Goal: Task Accomplishment & Management: Complete application form

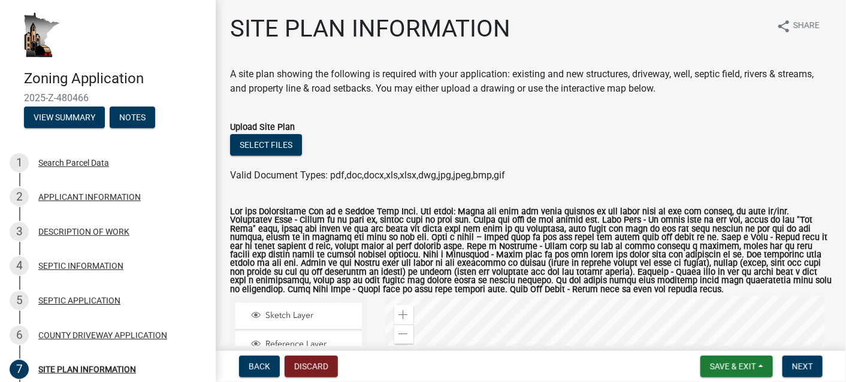
scroll to position [249, 0]
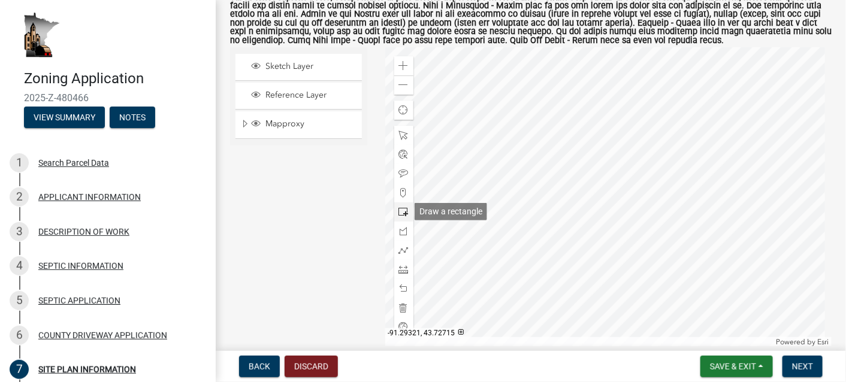
click at [399, 208] on span at bounding box center [404, 212] width 10 height 10
click at [406, 66] on span at bounding box center [404, 66] width 10 height 10
click at [671, 253] on div at bounding box center [608, 196] width 447 height 299
click at [670, 253] on div at bounding box center [608, 196] width 447 height 299
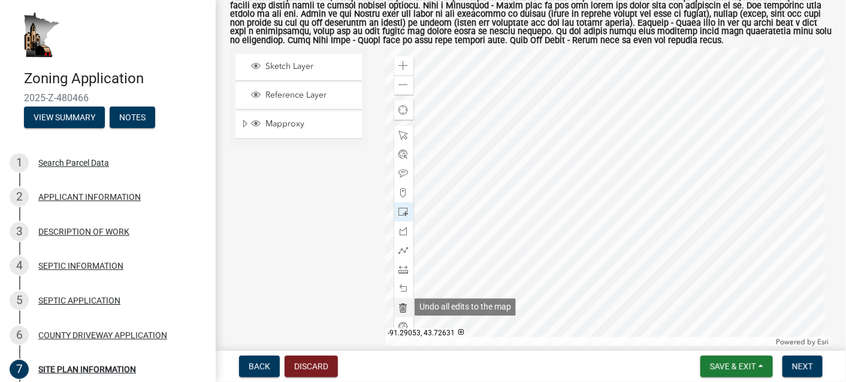
click at [404, 307] on span at bounding box center [404, 308] width 10 height 10
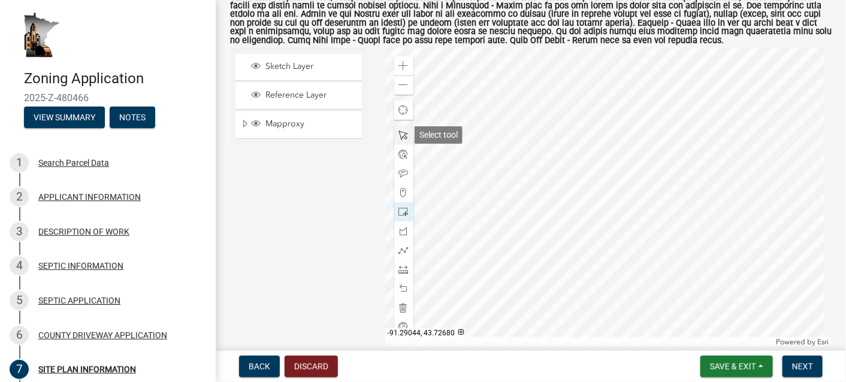
click at [404, 134] on span at bounding box center [404, 136] width 10 height 10
click at [583, 177] on div at bounding box center [608, 196] width 447 height 299
click at [400, 209] on span at bounding box center [404, 212] width 10 height 10
click at [536, 211] on div at bounding box center [608, 196] width 447 height 299
click at [536, 195] on div at bounding box center [608, 196] width 447 height 299
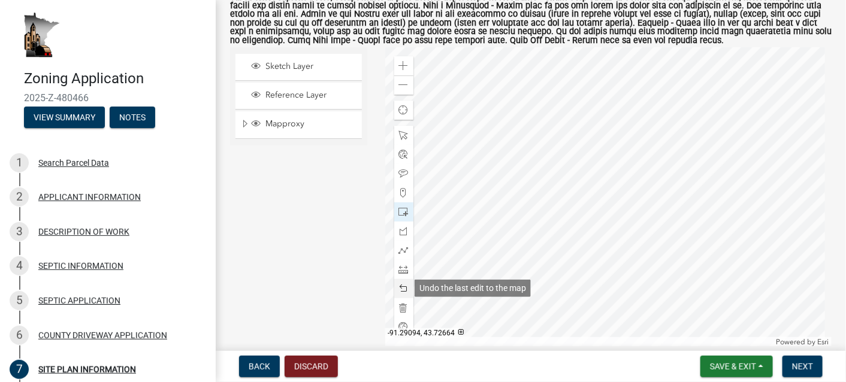
click at [404, 287] on span at bounding box center [404, 289] width 10 height 10
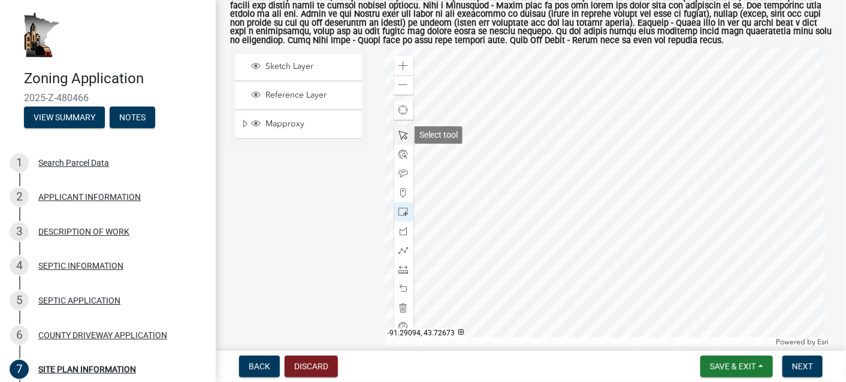
click at [403, 135] on span at bounding box center [404, 136] width 10 height 10
click at [506, 212] on div at bounding box center [608, 196] width 447 height 299
click at [507, 204] on div at bounding box center [608, 196] width 447 height 299
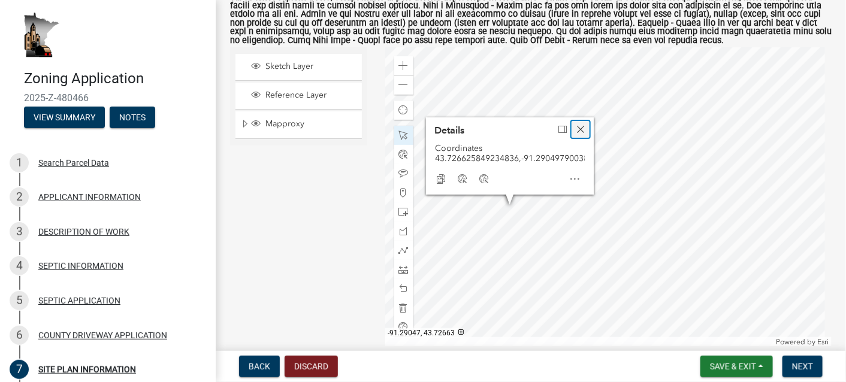
click at [579, 125] on span "Close" at bounding box center [581, 130] width 10 height 10
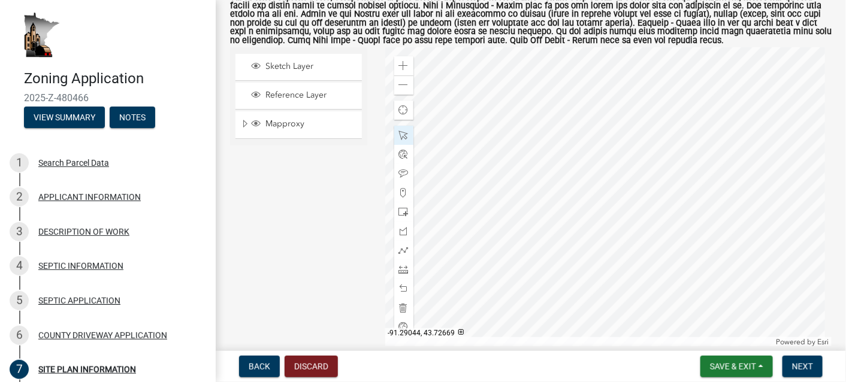
click at [530, 173] on div at bounding box center [608, 196] width 447 height 299
click at [399, 208] on span at bounding box center [404, 212] width 10 height 10
click at [550, 220] on div at bounding box center [608, 196] width 447 height 299
click at [401, 132] on span at bounding box center [404, 136] width 10 height 10
click at [542, 215] on div at bounding box center [608, 196] width 447 height 299
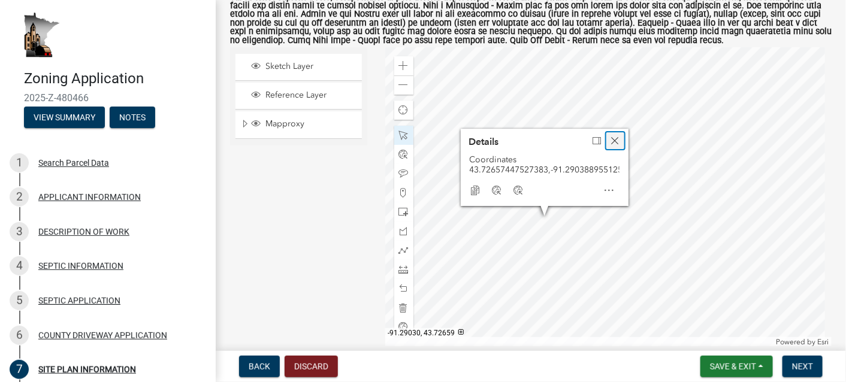
click at [615, 136] on span "Close" at bounding box center [615, 141] width 10 height 10
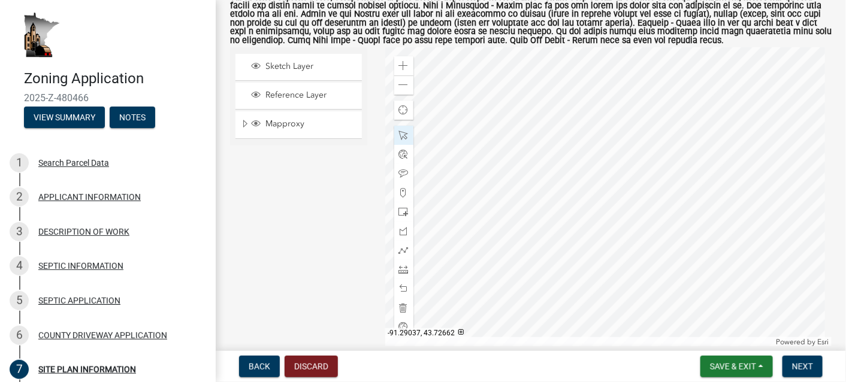
click at [547, 196] on div at bounding box center [608, 196] width 447 height 299
click at [539, 214] on div at bounding box center [608, 196] width 447 height 299
click at [399, 134] on span at bounding box center [404, 136] width 10 height 10
click at [400, 262] on div at bounding box center [403, 269] width 19 height 19
click at [493, 201] on div at bounding box center [608, 196] width 447 height 299
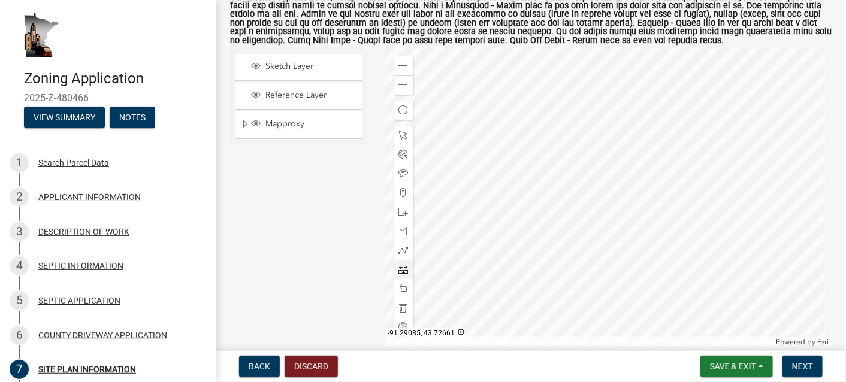
click at [432, 200] on div at bounding box center [608, 196] width 447 height 299
click at [403, 288] on span at bounding box center [404, 289] width 10 height 10
click at [401, 134] on span at bounding box center [404, 136] width 10 height 10
click at [516, 198] on div at bounding box center [608, 196] width 447 height 299
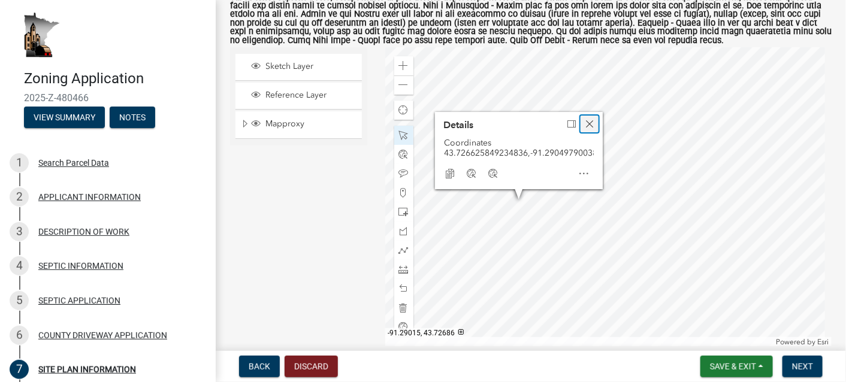
click at [585, 119] on span "Close" at bounding box center [590, 124] width 10 height 10
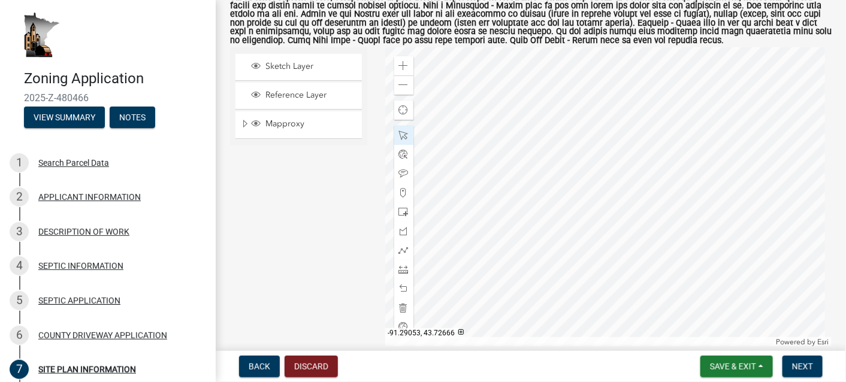
click at [509, 184] on div at bounding box center [608, 196] width 447 height 299
click at [544, 213] on div at bounding box center [608, 196] width 447 height 299
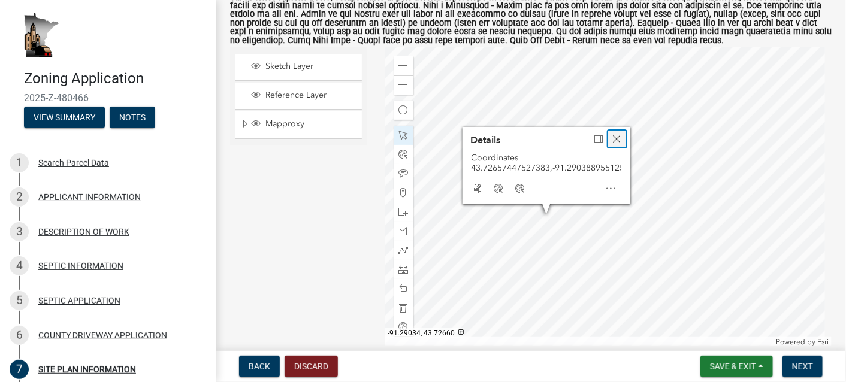
click at [614, 134] on span "Close" at bounding box center [617, 139] width 10 height 10
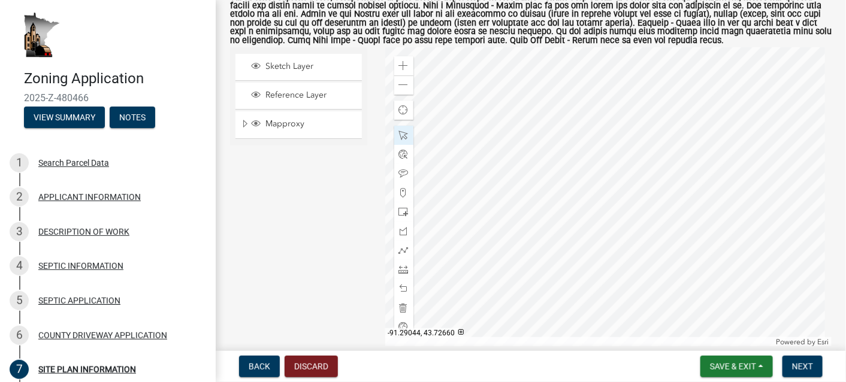
click at [531, 203] on div at bounding box center [608, 196] width 447 height 299
click at [399, 265] on span at bounding box center [404, 270] width 10 height 10
click at [483, 192] on div at bounding box center [608, 196] width 447 height 299
click at [422, 193] on div at bounding box center [608, 196] width 447 height 299
click at [486, 192] on div at bounding box center [608, 196] width 447 height 299
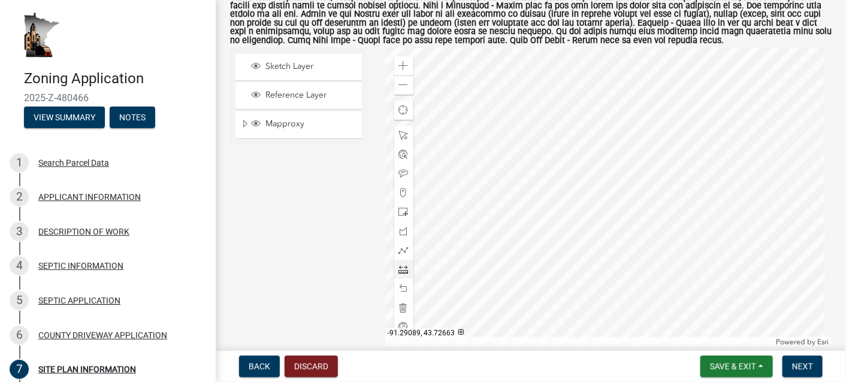
click at [423, 193] on div at bounding box center [608, 196] width 447 height 299
click at [516, 220] on div at bounding box center [608, 196] width 447 height 299
click at [516, 217] on div at bounding box center [608, 196] width 447 height 299
click at [501, 279] on div at bounding box center [608, 196] width 447 height 299
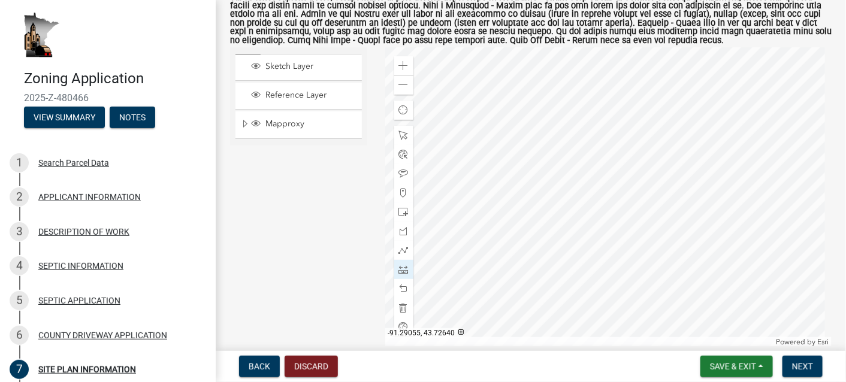
click at [501, 279] on div at bounding box center [608, 196] width 447 height 299
click at [515, 216] on div at bounding box center [608, 196] width 447 height 299
click at [500, 279] on div at bounding box center [608, 196] width 447 height 299
click at [562, 212] on div at bounding box center [608, 196] width 447 height 299
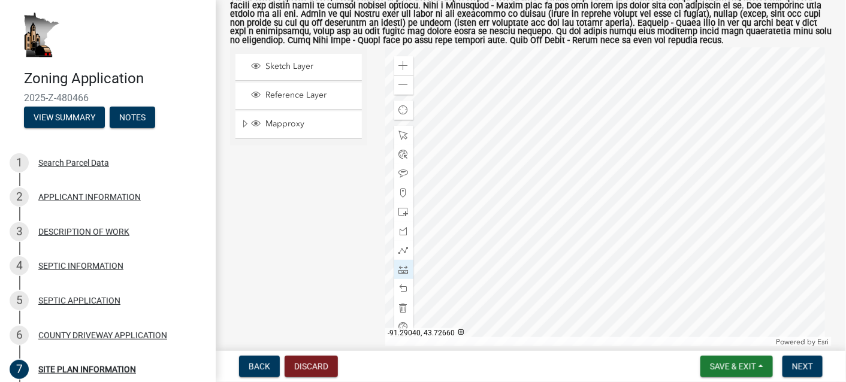
click at [559, 213] on div at bounding box center [608, 196] width 447 height 299
click at [817, 231] on div at bounding box center [608, 196] width 447 height 299
click at [818, 231] on div at bounding box center [608, 196] width 447 height 299
click at [403, 84] on span at bounding box center [404, 85] width 10 height 10
click at [561, 183] on div at bounding box center [608, 196] width 447 height 299
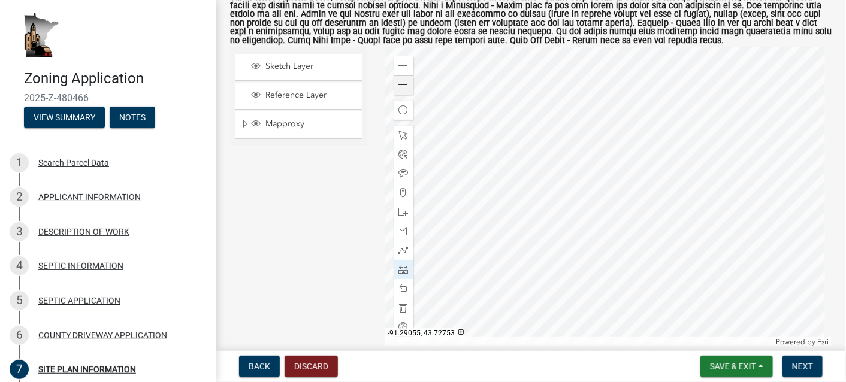
click at [562, 52] on div at bounding box center [608, 196] width 447 height 299
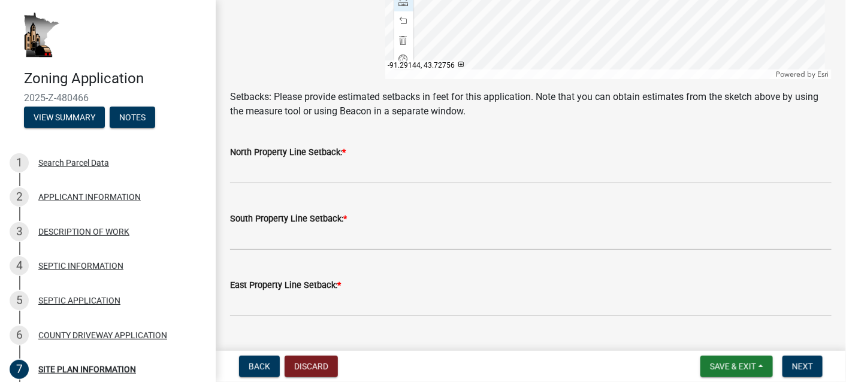
scroll to position [489, 0]
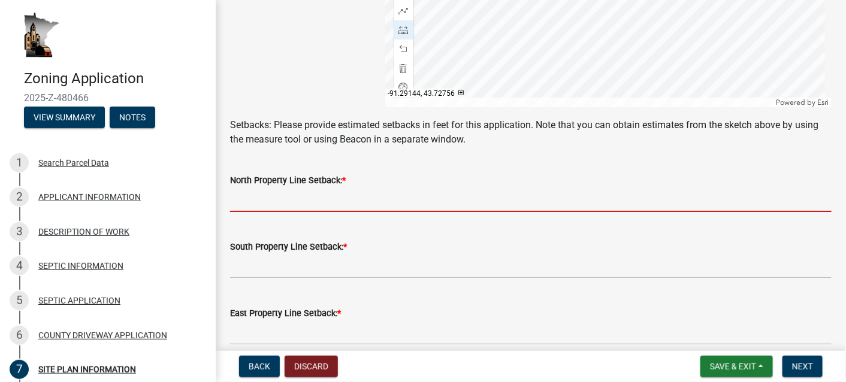
click at [295, 205] on input "text" at bounding box center [530, 199] width 601 height 25
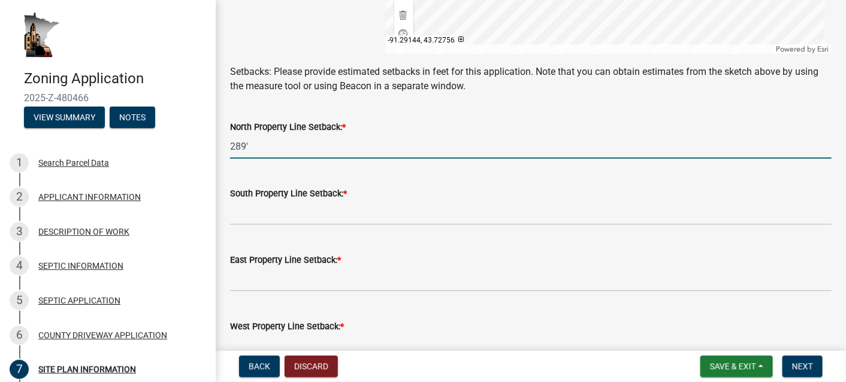
scroll to position [549, 0]
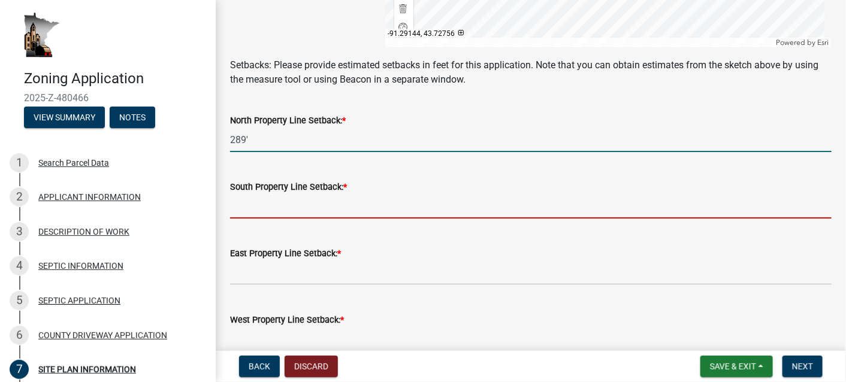
type input "289"
click at [261, 209] on input "text" at bounding box center [530, 206] width 601 height 25
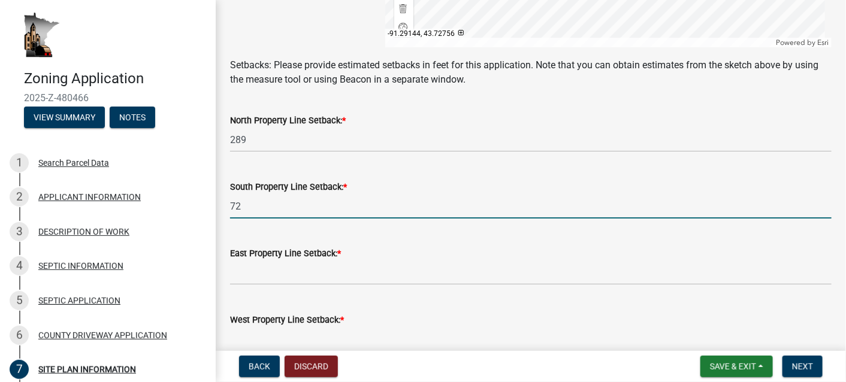
type input "72"
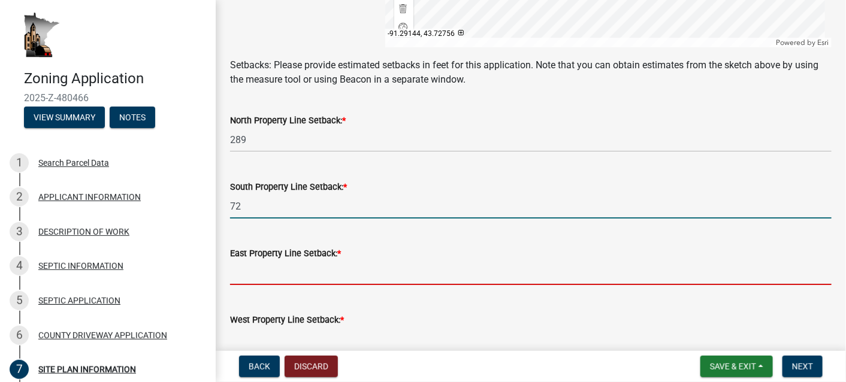
click at [249, 279] on input "text" at bounding box center [530, 273] width 601 height 25
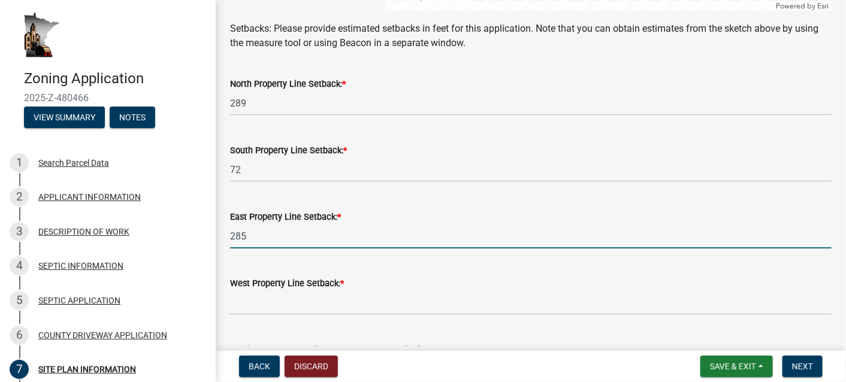
scroll to position [668, 0]
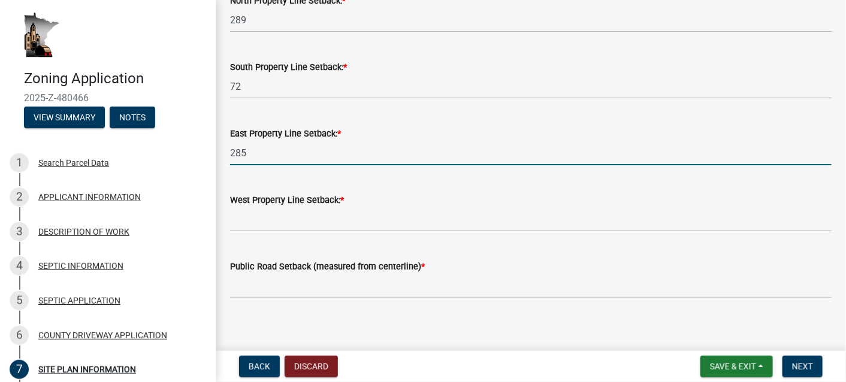
type input "285"
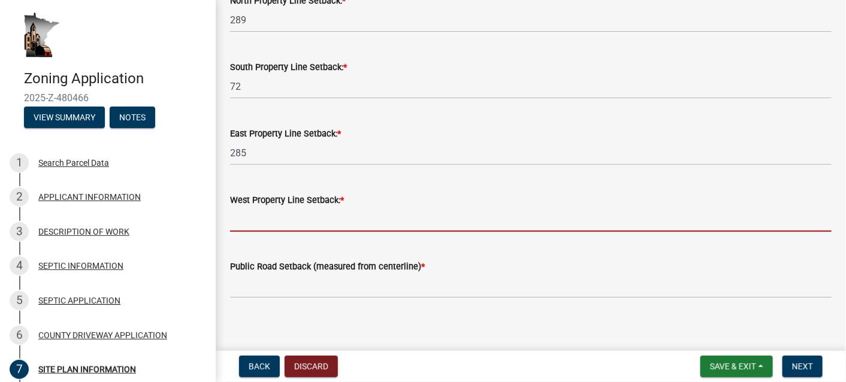
click at [252, 226] on input "text" at bounding box center [530, 219] width 601 height 25
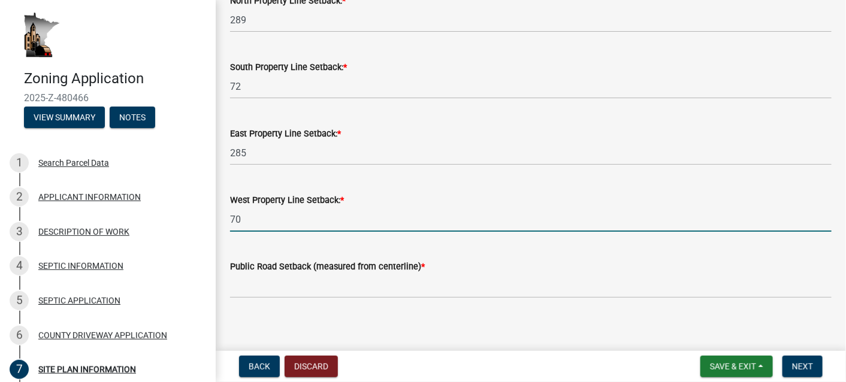
type input "70"
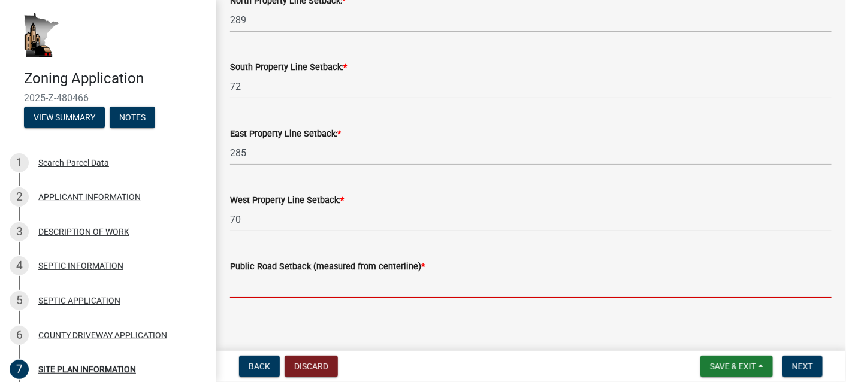
click at [236, 294] on input "text" at bounding box center [530, 286] width 601 height 25
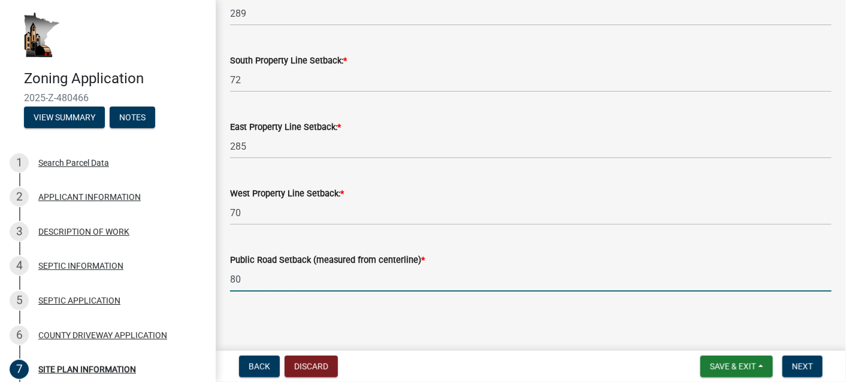
scroll to position [677, 0]
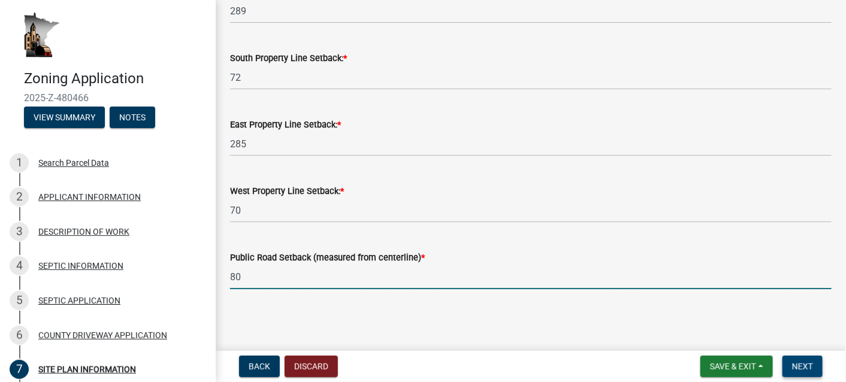
type input "80"
click at [800, 366] on span "Next" at bounding box center [802, 367] width 21 height 10
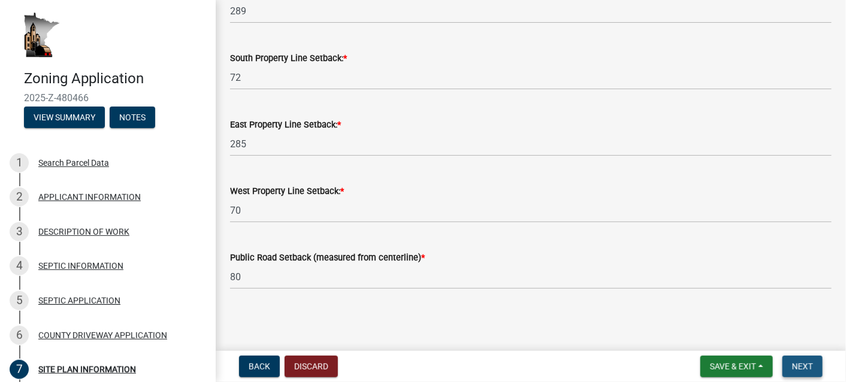
scroll to position [0, 0]
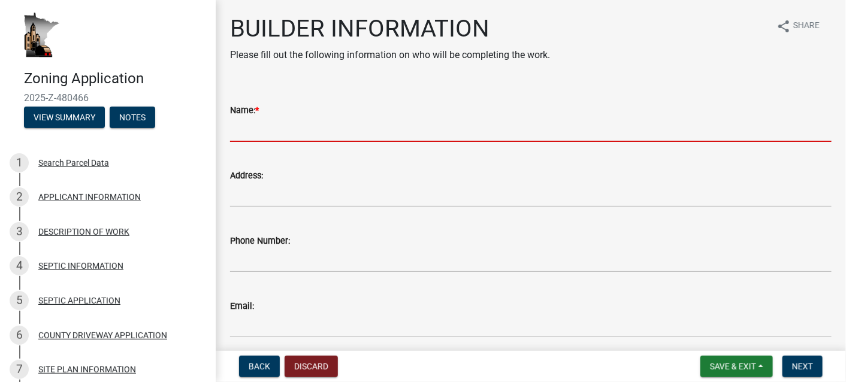
click at [247, 136] on input "Name: *" at bounding box center [530, 129] width 601 height 25
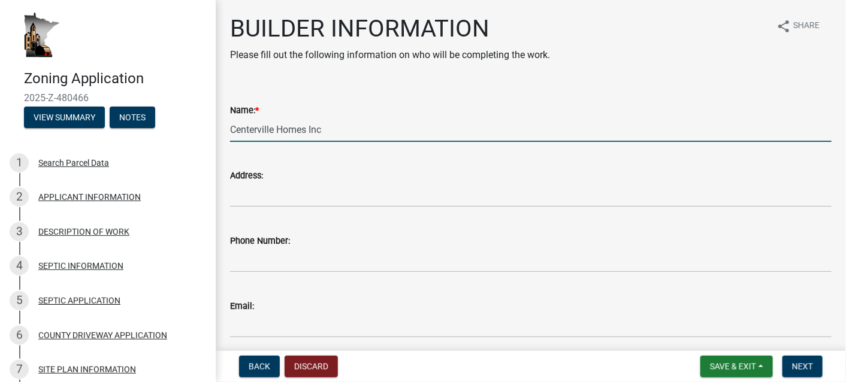
type input "Centerville Homes Inc"
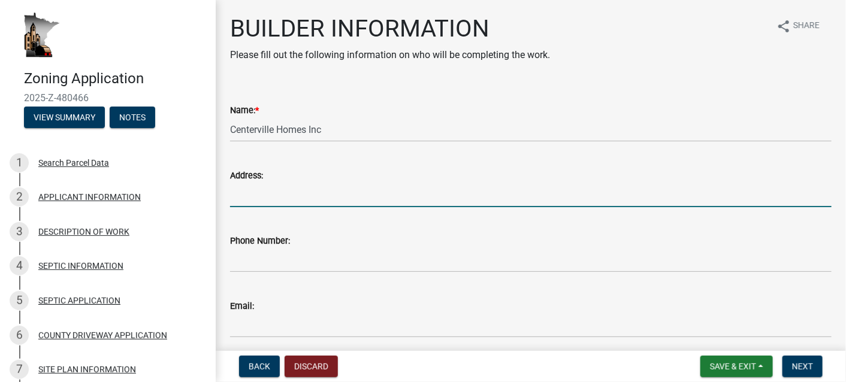
click at [251, 197] on input "Address:" at bounding box center [530, 195] width 601 height 25
type input "W25345 [PERSON_NAME][GEOGRAPHIC_DATA]"
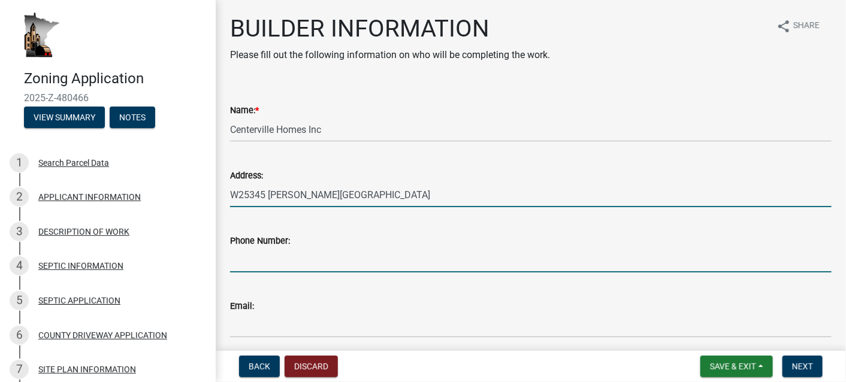
click at [236, 265] on input "Phone Number:" at bounding box center [530, 260] width 601 height 25
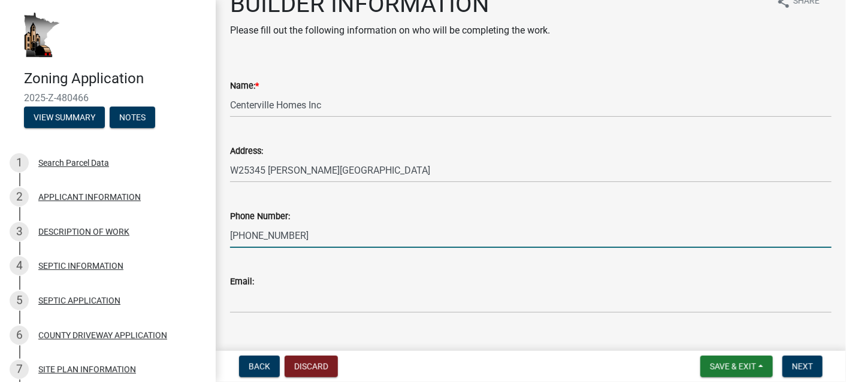
scroll to position [48, 0]
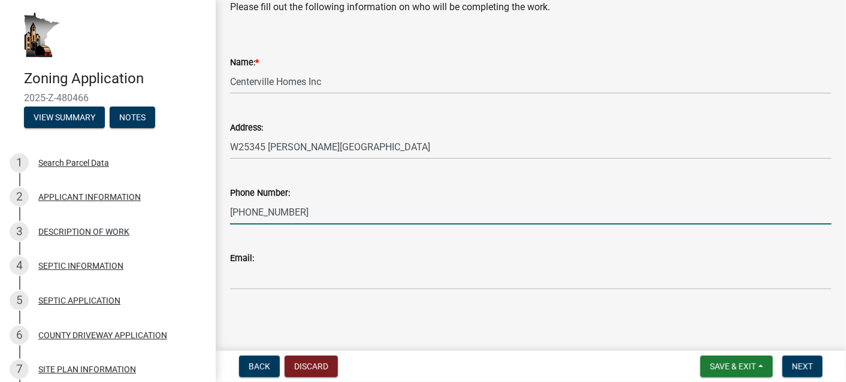
type input "[PHONE_NUMBER]"
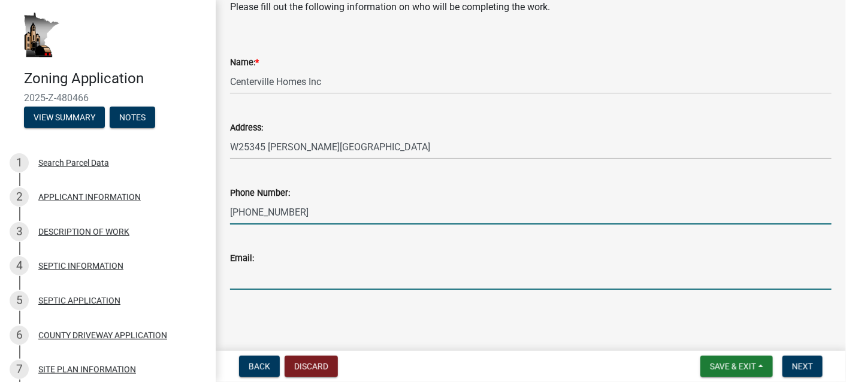
click at [245, 280] on input "Email:" at bounding box center [530, 277] width 601 height 25
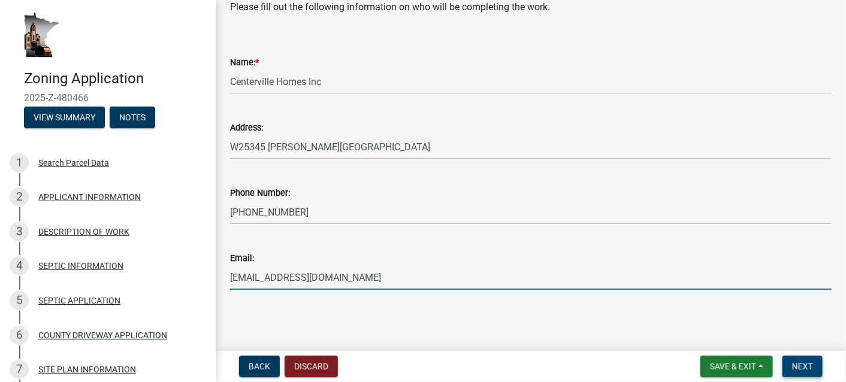
type input "[EMAIL_ADDRESS][DOMAIN_NAME]"
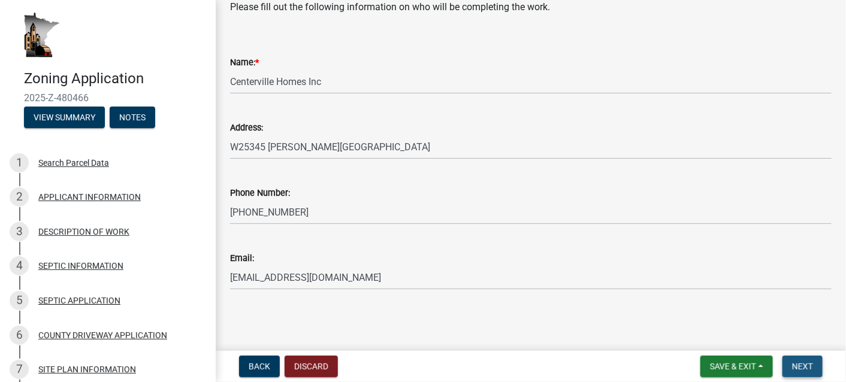
click at [798, 366] on span "Next" at bounding box center [802, 367] width 21 height 10
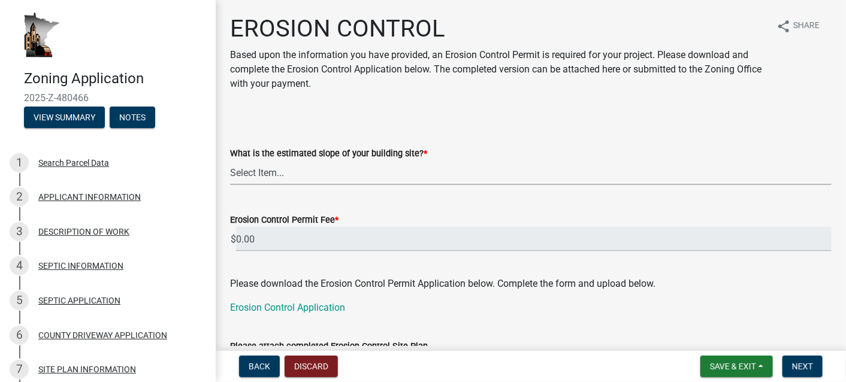
click at [231, 171] on select "Select Item... Less than 12% 13% to 19% 20% to 24% 25% or greater" at bounding box center [530, 173] width 601 height 25
click at [230, 161] on select "Select Item... Less than 12% 13% to 19% 20% to 24% 25% or greater" at bounding box center [530, 173] width 601 height 25
select select "8ae685bd-6d9e-44a0-8f7c-04abed5f7dc1"
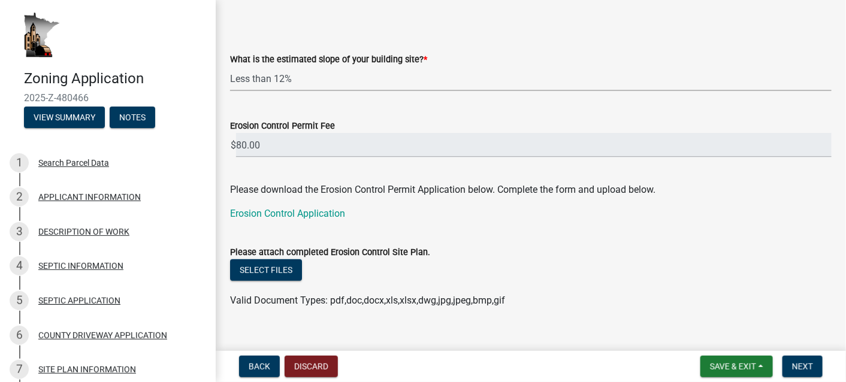
scroll to position [113, 0]
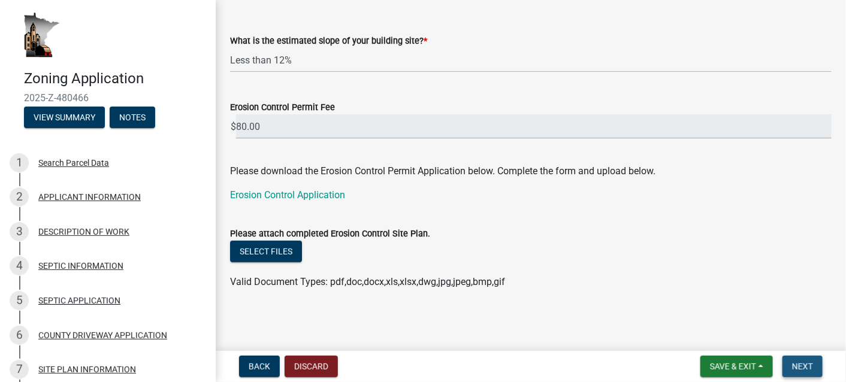
click at [800, 365] on span "Next" at bounding box center [802, 367] width 21 height 10
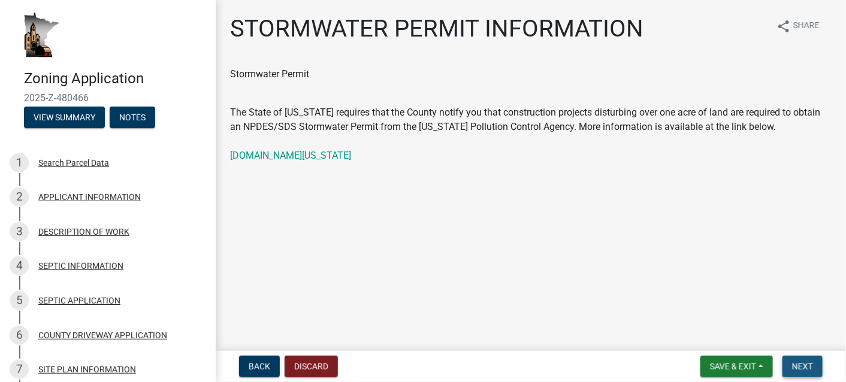
click at [800, 366] on span "Next" at bounding box center [802, 367] width 21 height 10
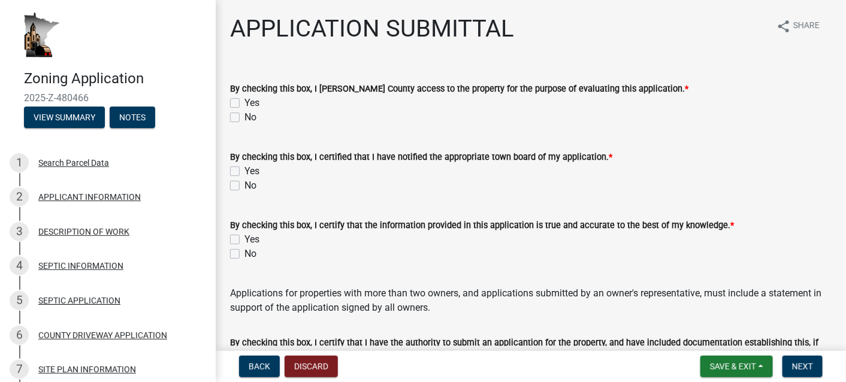
click at [244, 103] on label "Yes" at bounding box center [251, 103] width 15 height 14
click at [244, 103] on input "Yes" at bounding box center [248, 100] width 8 height 8
checkbox input "true"
checkbox input "false"
click at [244, 171] on label "Yes" at bounding box center [251, 171] width 15 height 14
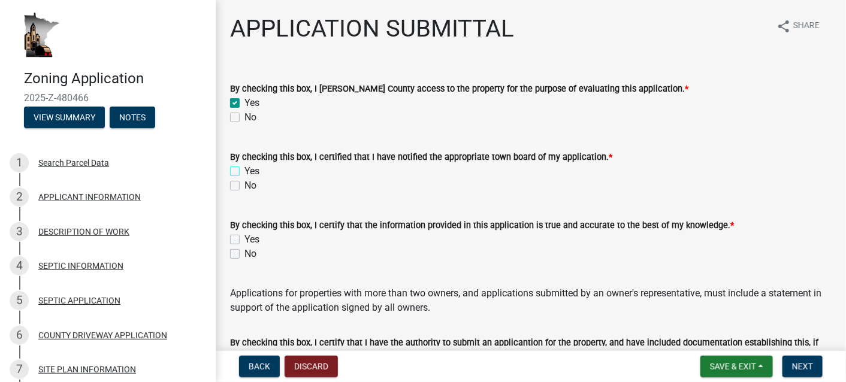
click at [244, 171] on input "Yes" at bounding box center [248, 168] width 8 height 8
checkbox input "true"
checkbox input "false"
click at [244, 240] on label "Yes" at bounding box center [251, 239] width 15 height 14
click at [244, 240] on input "Yes" at bounding box center [248, 236] width 8 height 8
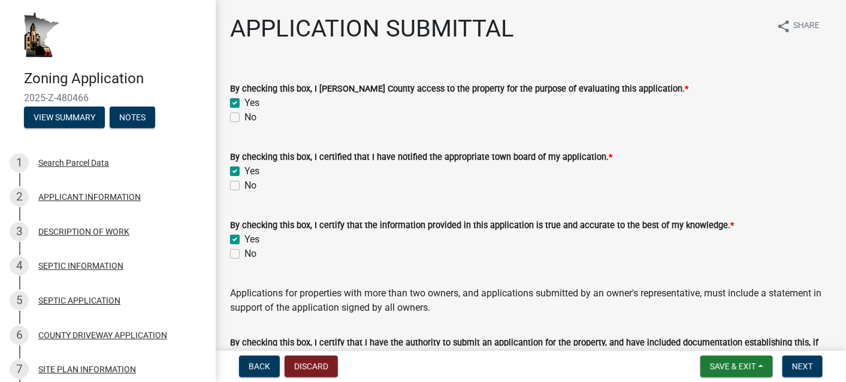
checkbox input "true"
checkbox input "false"
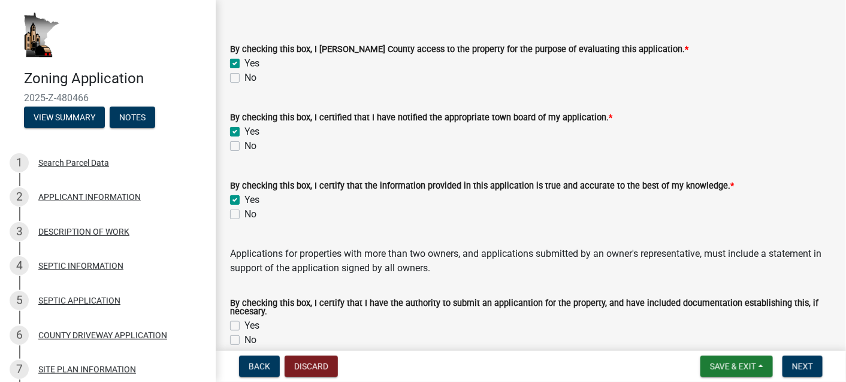
scroll to position [120, 0]
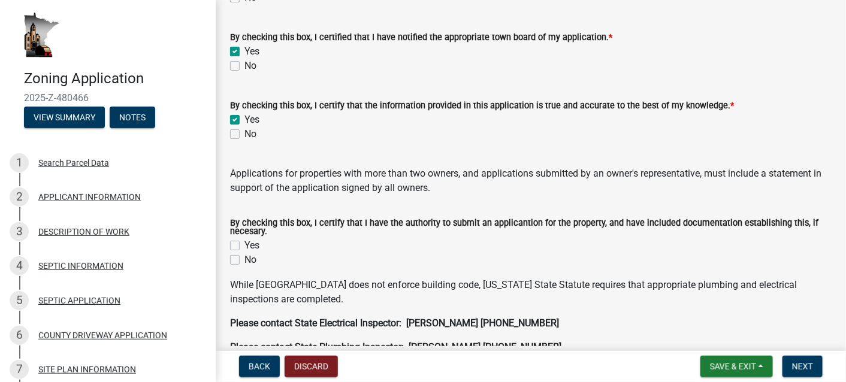
click at [244, 244] on label "Yes" at bounding box center [251, 245] width 15 height 14
click at [244, 244] on input "Yes" at bounding box center [248, 242] width 8 height 8
checkbox input "true"
checkbox input "false"
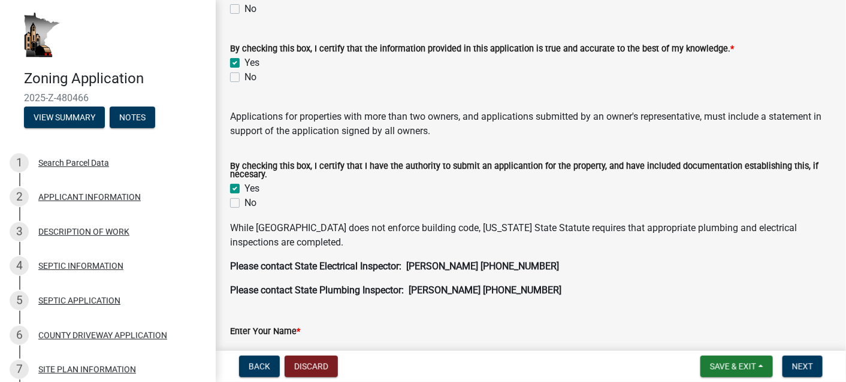
scroll to position [240, 0]
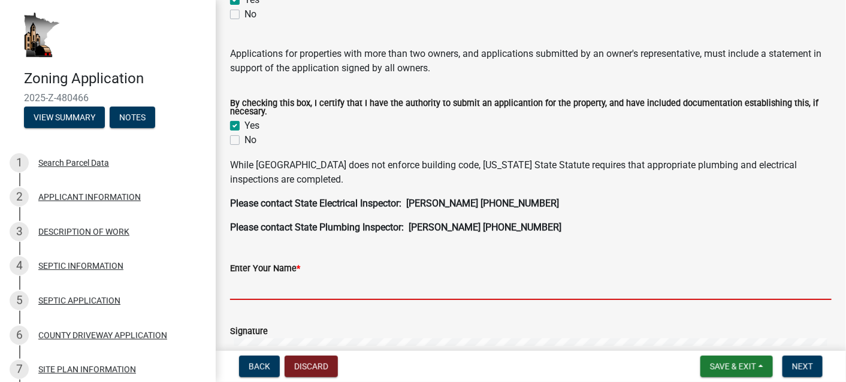
click at [238, 292] on input "Enter Your Name *" at bounding box center [530, 288] width 601 height 25
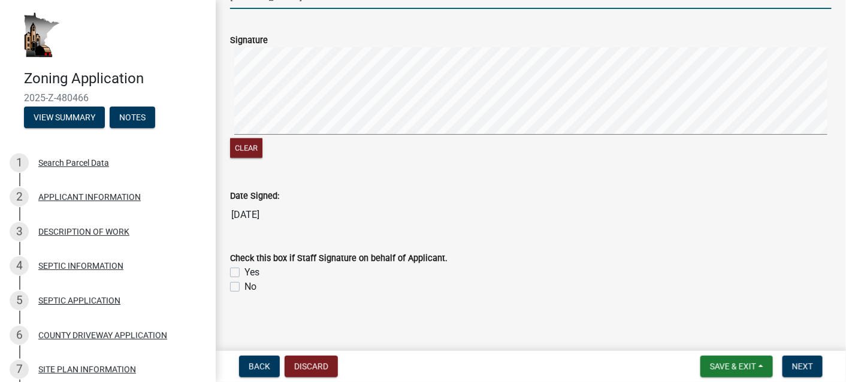
scroll to position [536, 0]
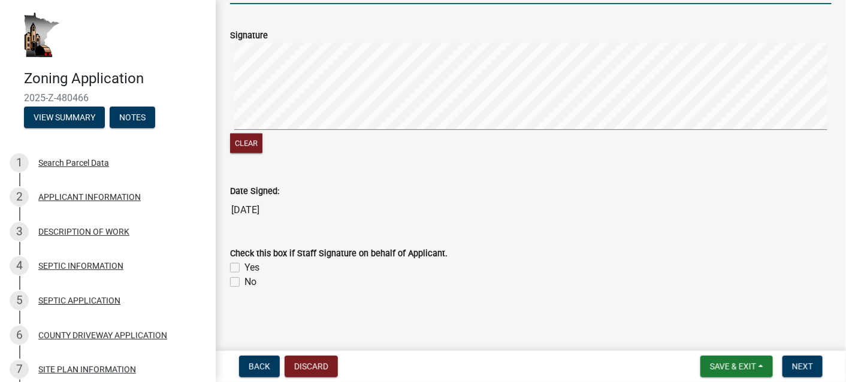
type input "[PERSON_NAME]"
click at [244, 282] on label "No" at bounding box center [250, 282] width 12 height 14
click at [244, 282] on input "No" at bounding box center [248, 279] width 8 height 8
checkbox input "true"
checkbox input "false"
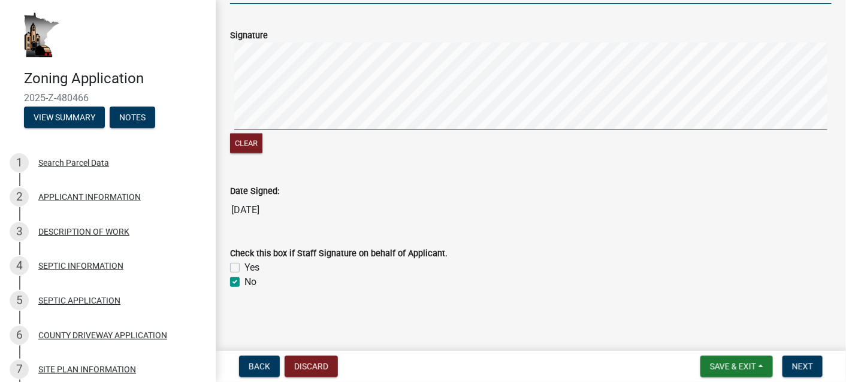
checkbox input "true"
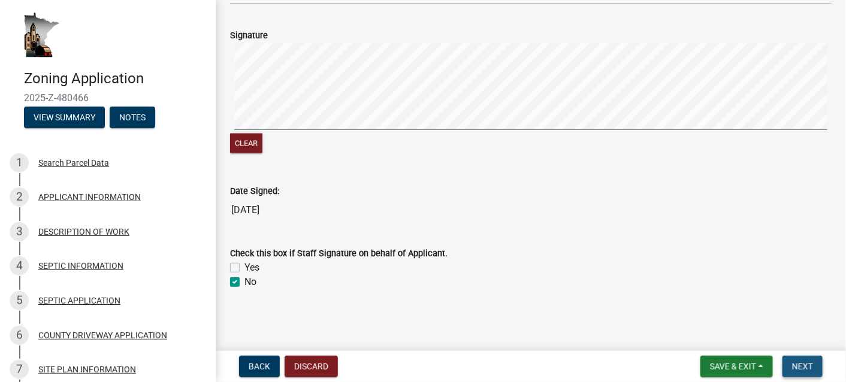
click at [801, 362] on span "Next" at bounding box center [802, 367] width 21 height 10
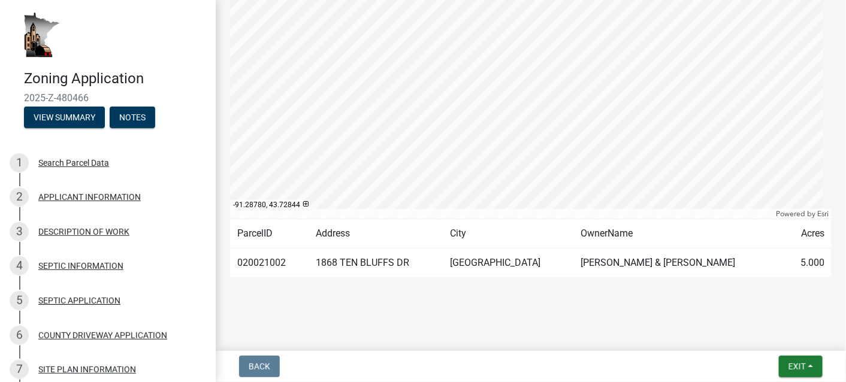
scroll to position [301, 0]
click at [798, 363] on span "Exit" at bounding box center [796, 367] width 17 height 10
click at [752, 335] on button "Save & Exit" at bounding box center [775, 335] width 96 height 29
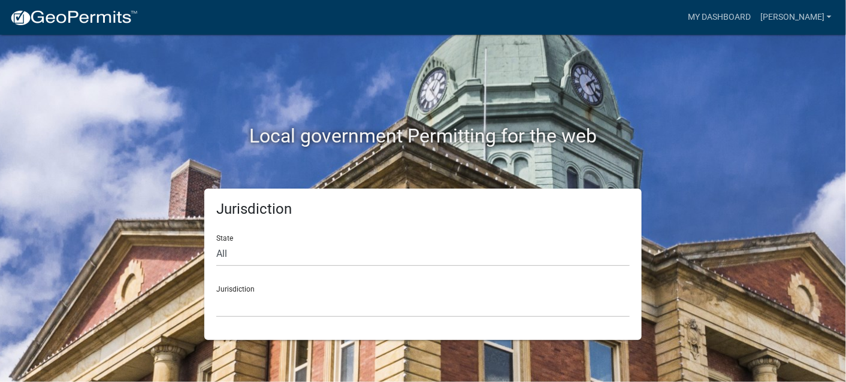
click at [634, 132] on h2 "Local government Permitting for the web" at bounding box center [422, 136] width 665 height 23
click at [670, 128] on h2 "Local government Permitting for the web" at bounding box center [422, 136] width 665 height 23
